Goal: Task Accomplishment & Management: Use online tool/utility

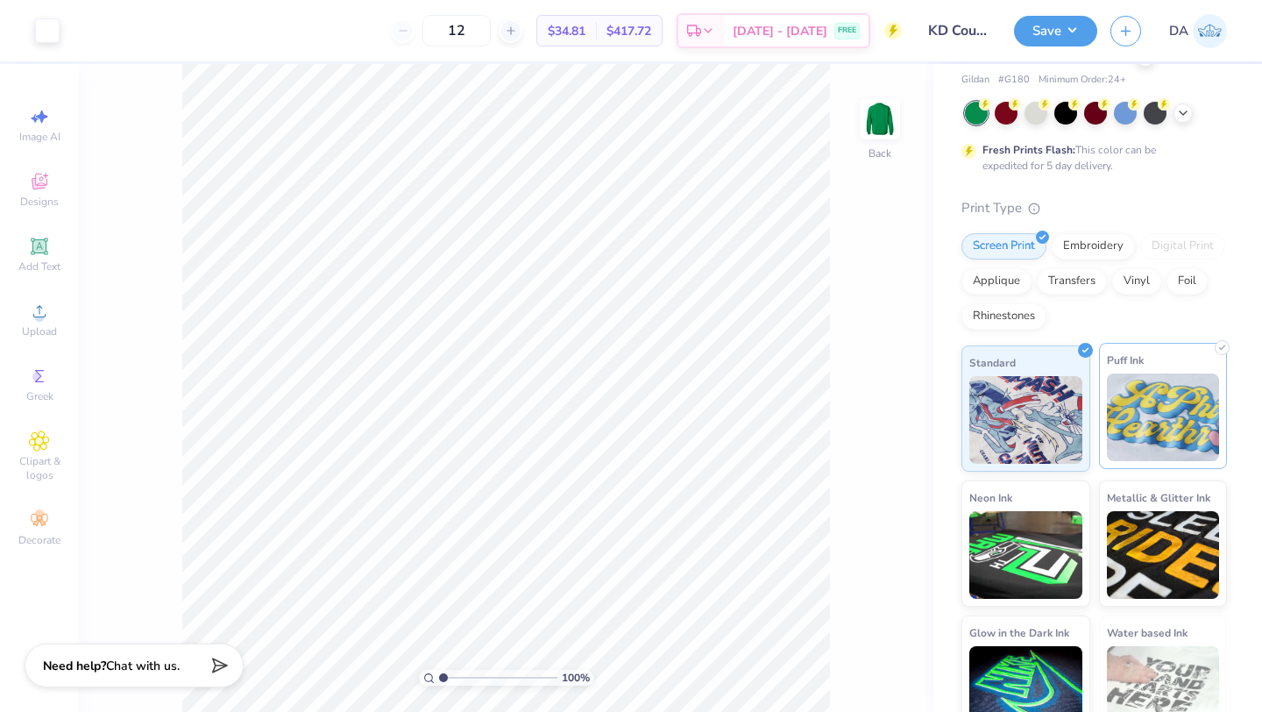
scroll to position [95, 0]
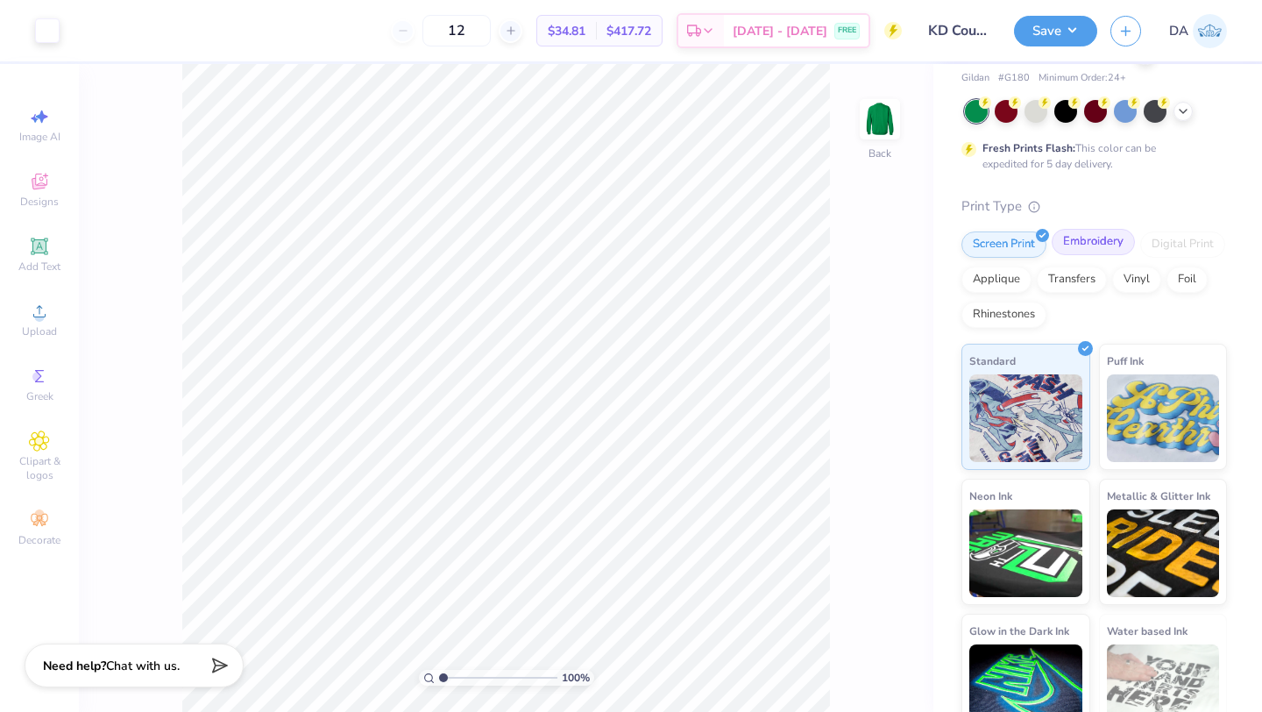
click at [1084, 245] on div "Embroidery" at bounding box center [1093, 242] width 83 height 26
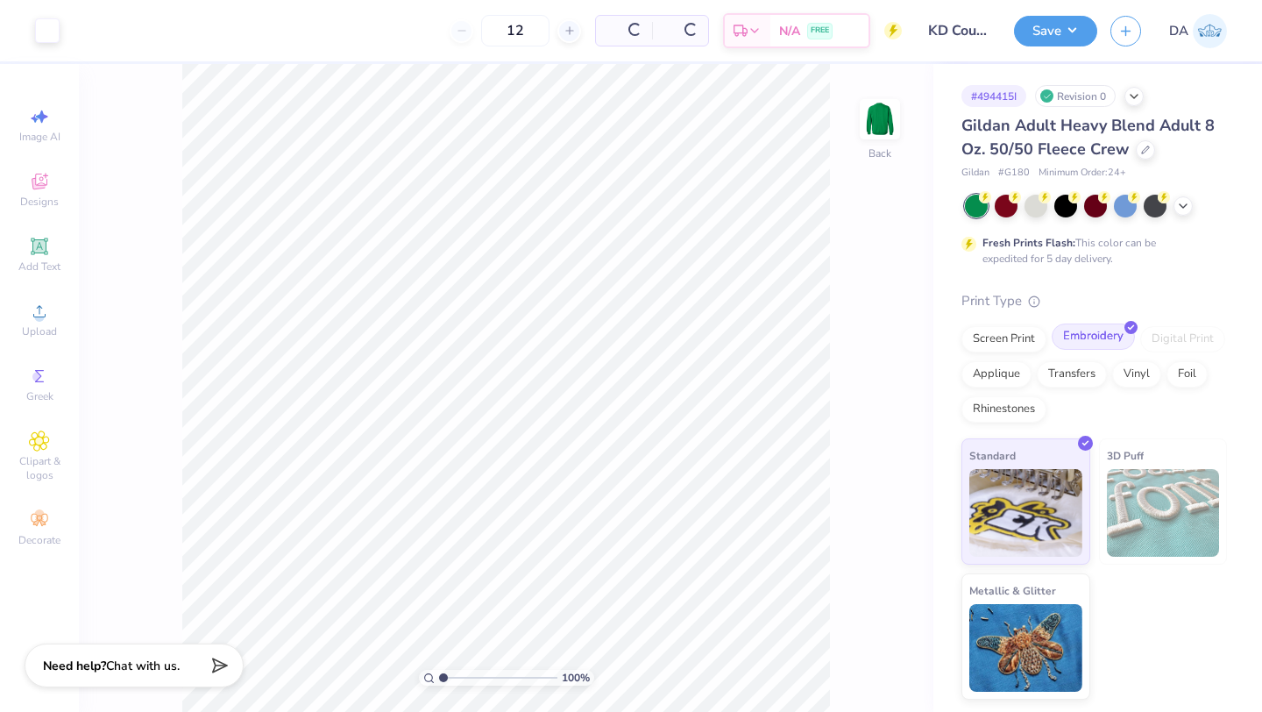
scroll to position [0, 0]
click at [1055, 26] on button "Save" at bounding box center [1055, 28] width 83 height 31
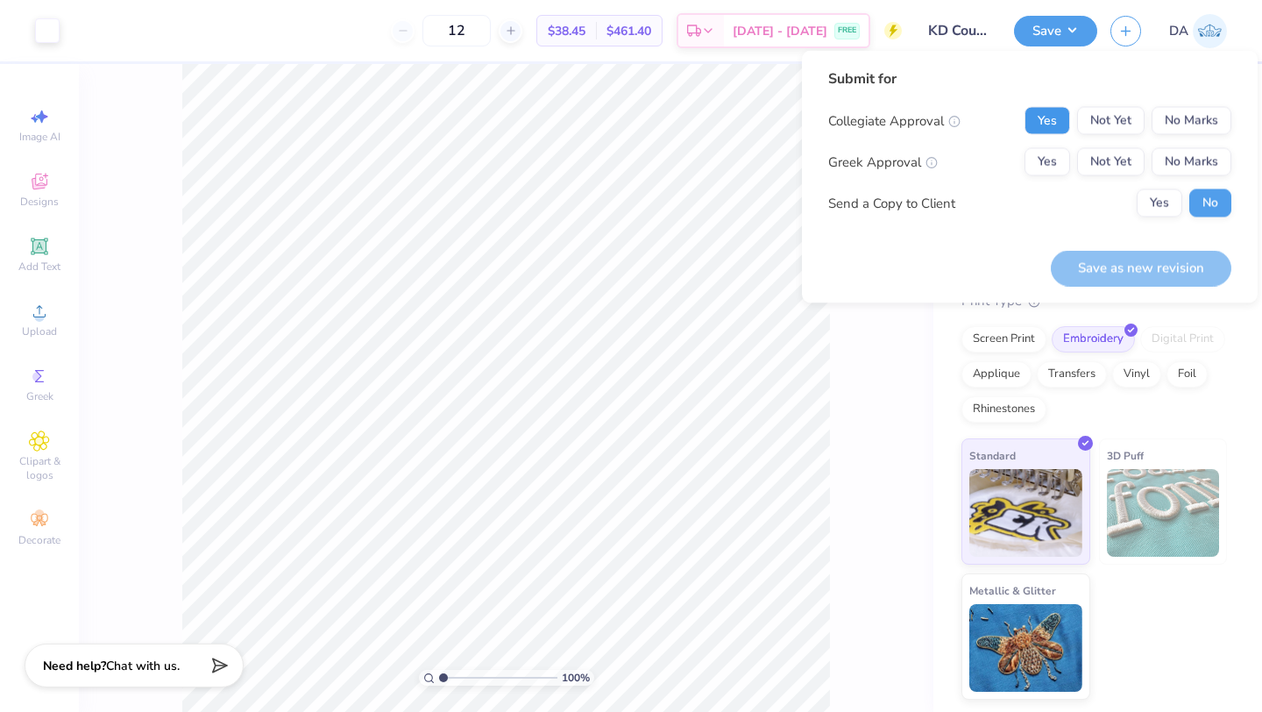
click at [1055, 124] on button "Yes" at bounding box center [1048, 121] width 46 height 28
click at [1191, 131] on button "No Marks" at bounding box center [1192, 121] width 80 height 28
click at [1034, 157] on button "Yes" at bounding box center [1048, 162] width 46 height 28
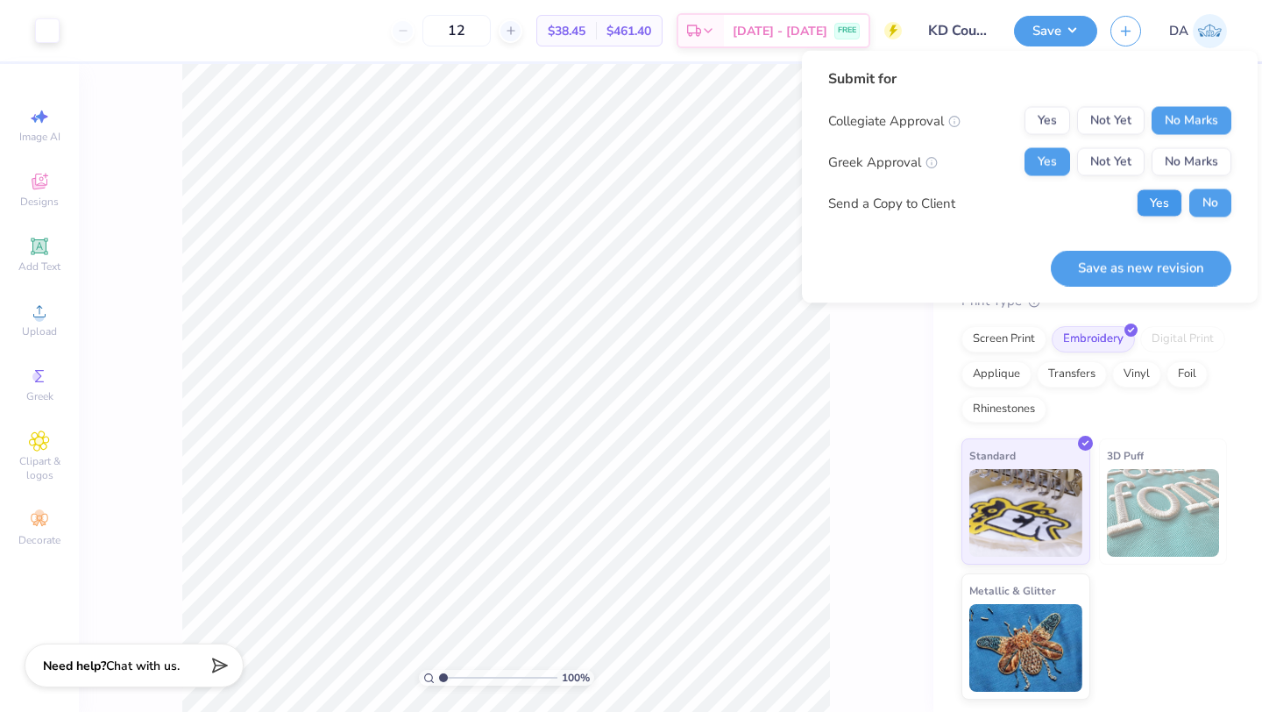
click at [1157, 188] on div "Collegiate Approval Yes Not Yet No Marks Greek Approval Yes Not Yet No Marks Se…" at bounding box center [1029, 162] width 403 height 110
click at [1179, 277] on button "Save as new revision" at bounding box center [1141, 268] width 181 height 36
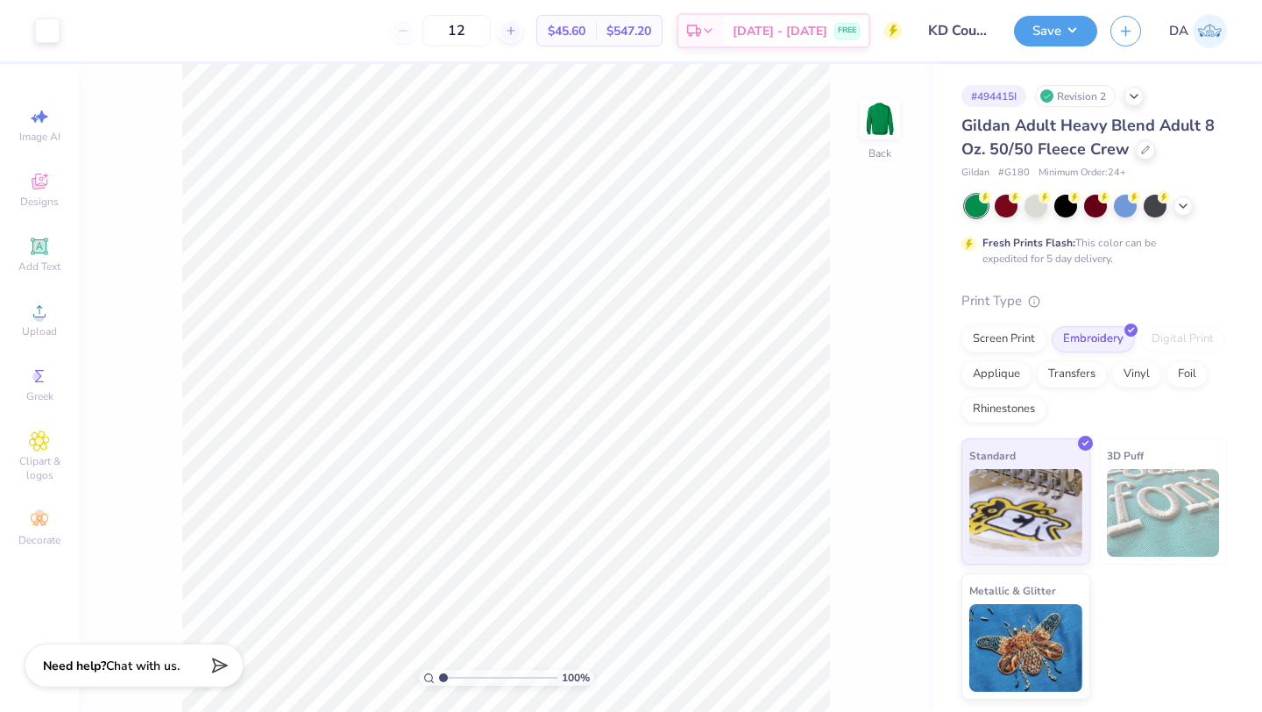
click at [648, 26] on span "$547.20" at bounding box center [629, 31] width 45 height 18
click at [688, 60] on div "12 $45.60 Per Item $547.20 Total Est. Delivery [DATE] - [DATE] FREE" at bounding box center [487, 30] width 829 height 61
